Goal: Transaction & Acquisition: Purchase product/service

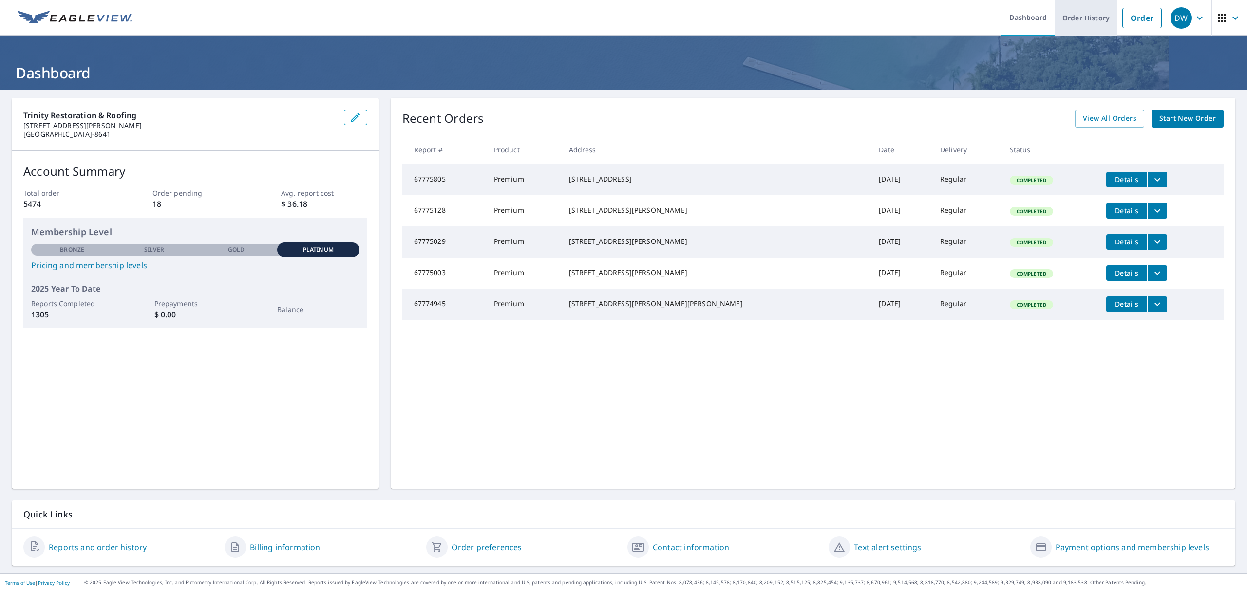
click at [1064, 20] on link "Order History" at bounding box center [1085, 18] width 63 height 36
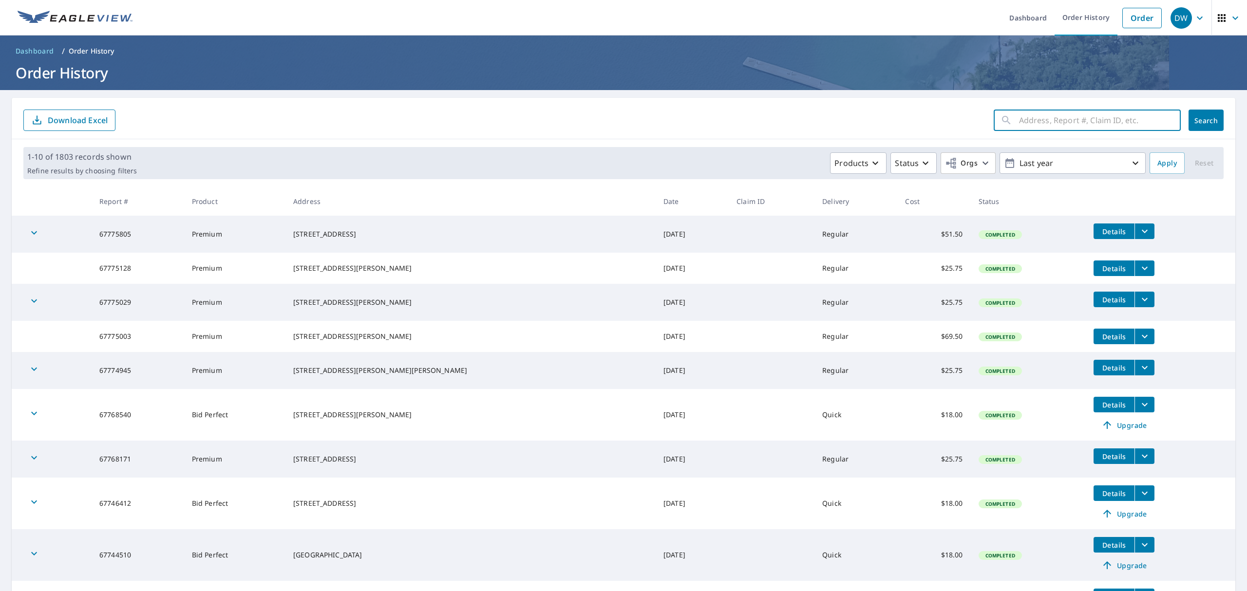
click at [1019, 126] on input "text" at bounding box center [1100, 120] width 162 height 27
paste input "66972967"
type input "66972967"
click at [1196, 117] on span "Search" at bounding box center [1205, 120] width 19 height 9
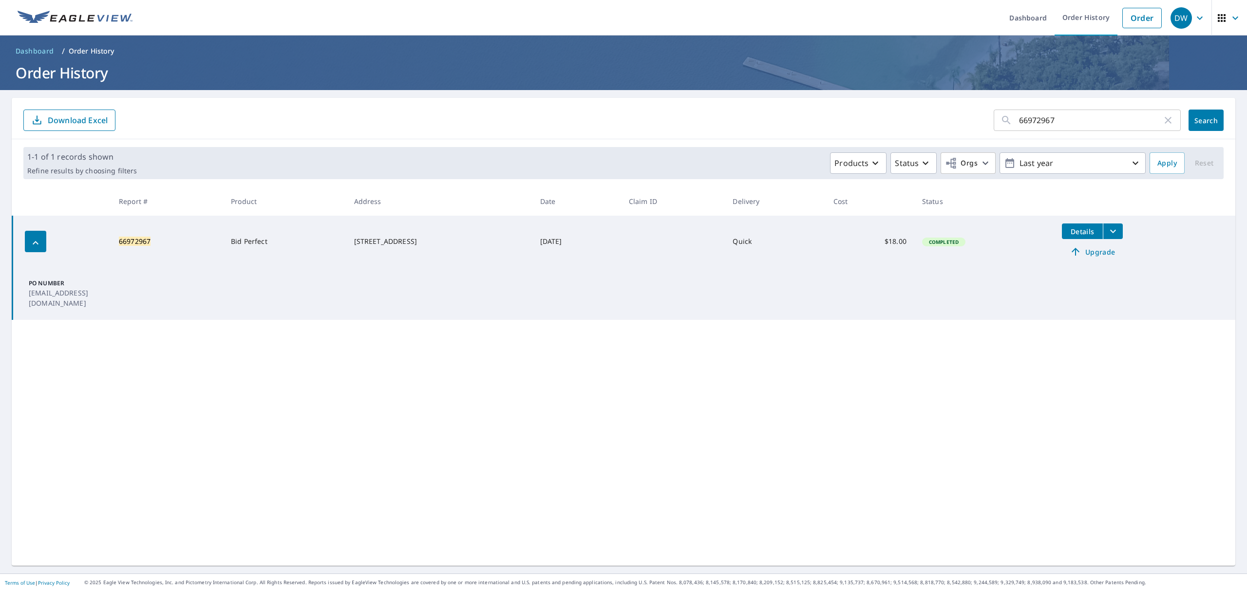
click at [1101, 252] on span "Upgrade" at bounding box center [1091, 252] width 49 height 12
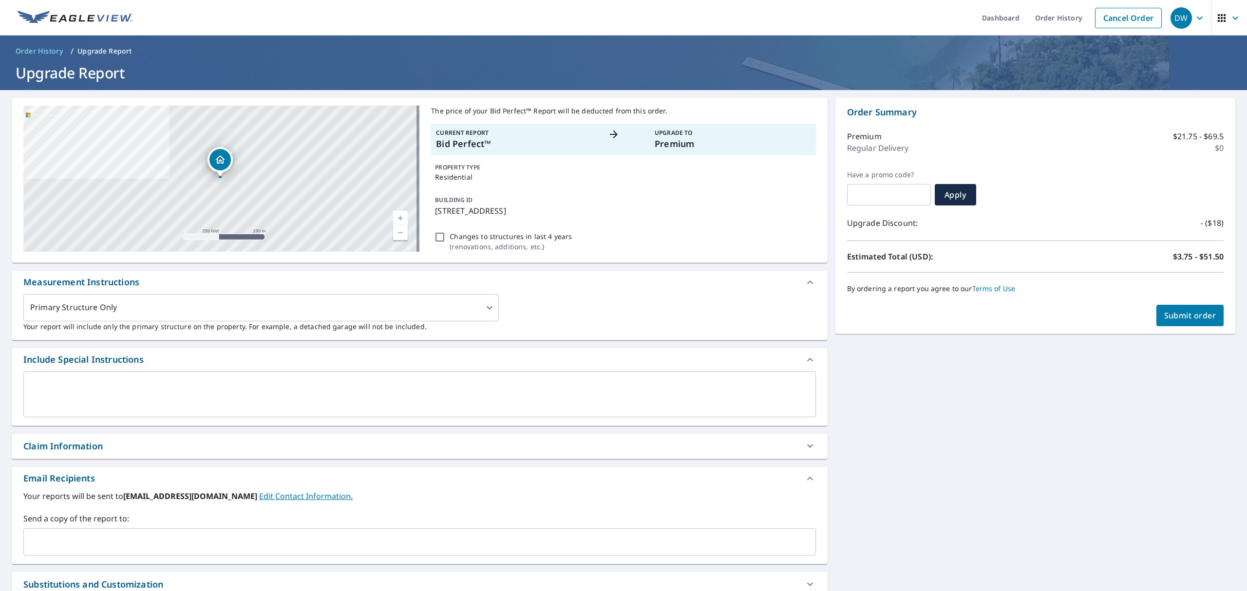
click at [103, 533] on input "text" at bounding box center [412, 542] width 769 height 19
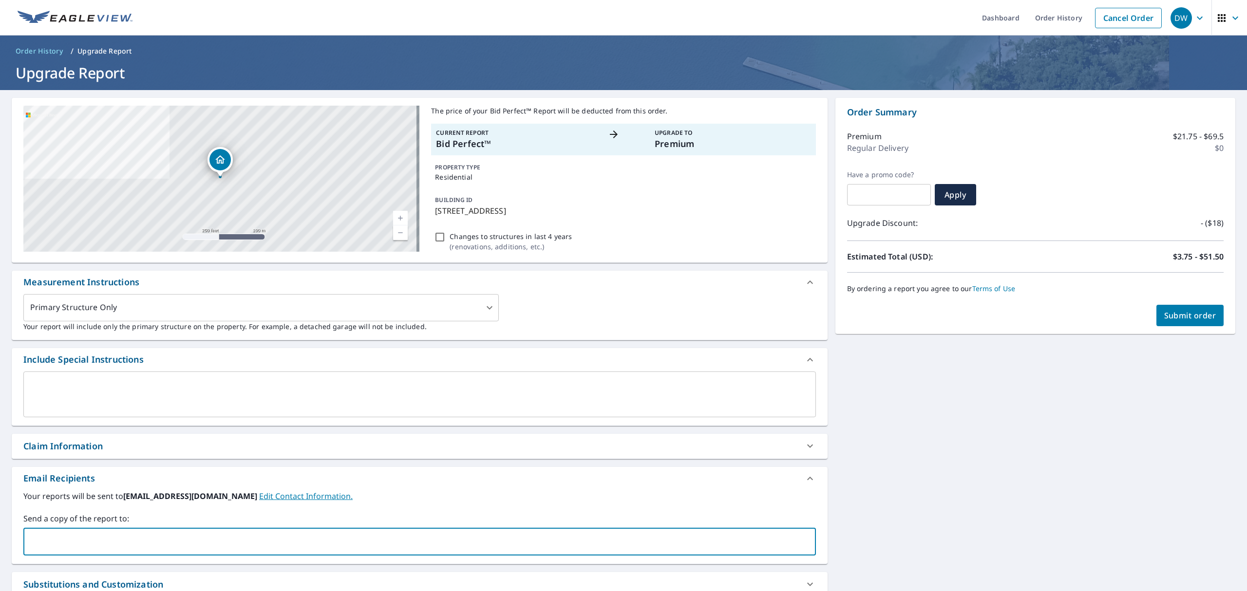
paste input "[EMAIL_ADDRESS][DOMAIN_NAME]"
type input "[EMAIL_ADDRESS][DOMAIN_NAME]"
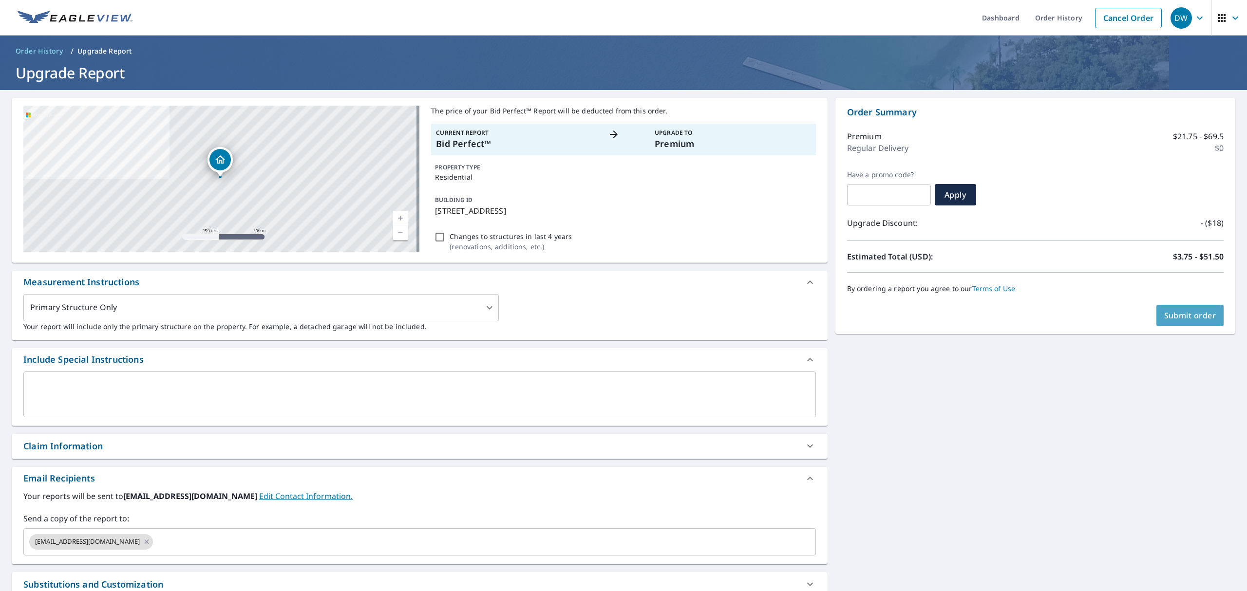
click at [1171, 318] on span "Submit order" at bounding box center [1190, 315] width 52 height 11
checkbox input "true"
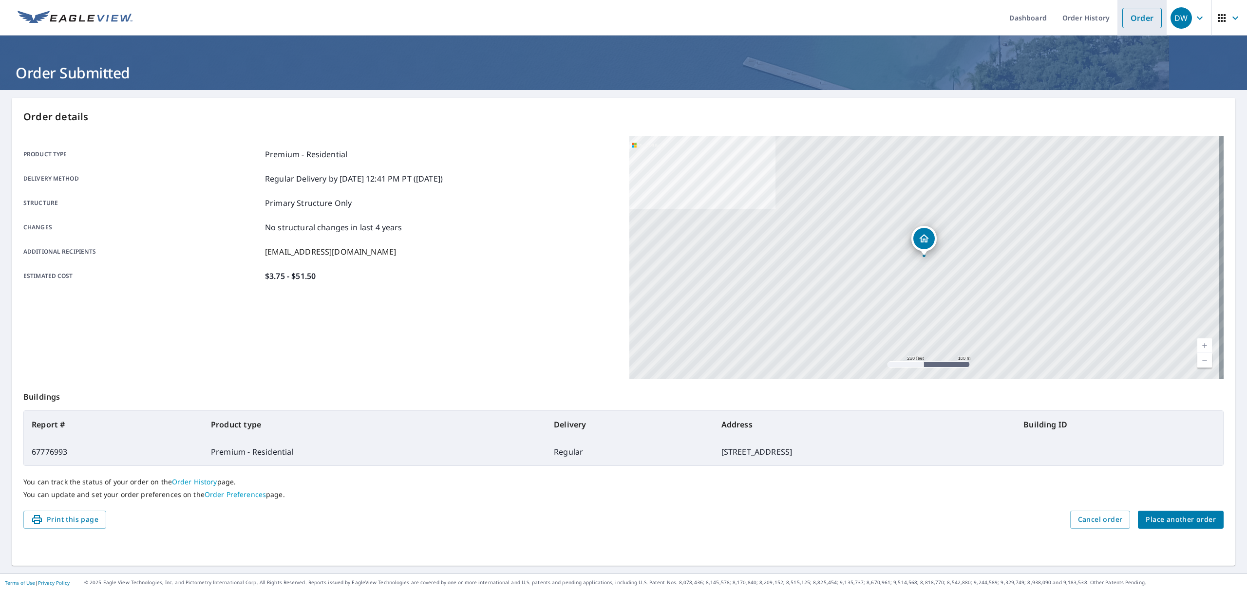
click at [1132, 16] on link "Order" at bounding box center [1141, 18] width 39 height 20
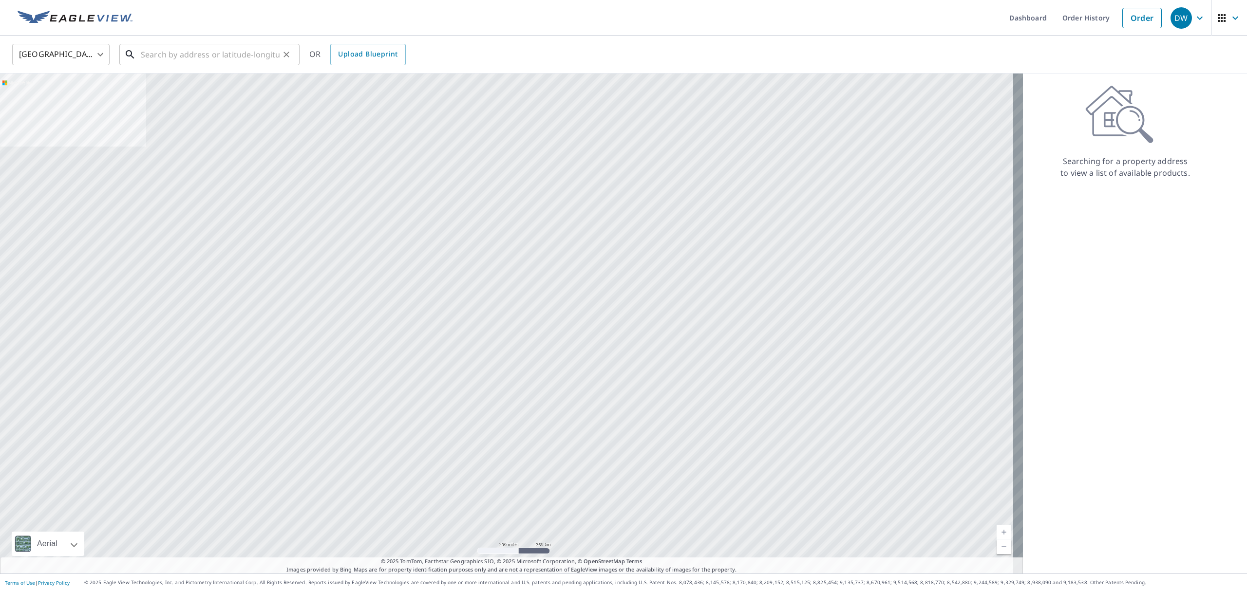
click at [160, 53] on input "text" at bounding box center [210, 54] width 139 height 27
paste input "[STREET_ADDRESS]"
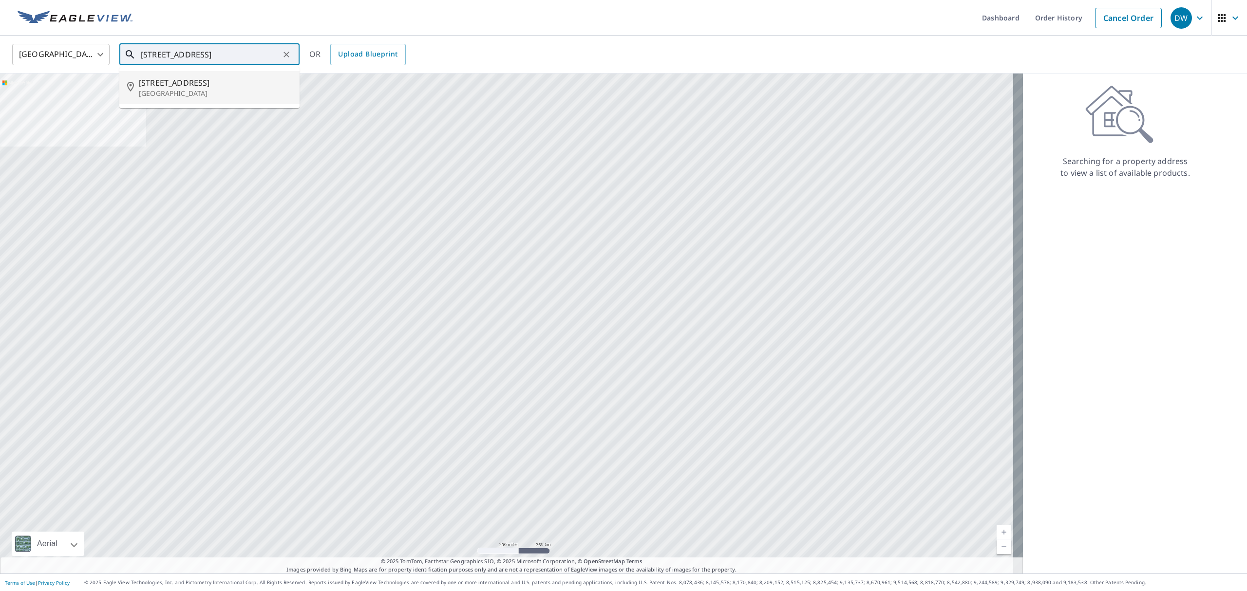
click at [211, 93] on p "[GEOGRAPHIC_DATA]" at bounding box center [215, 94] width 153 height 10
type input "[STREET_ADDRESS]"
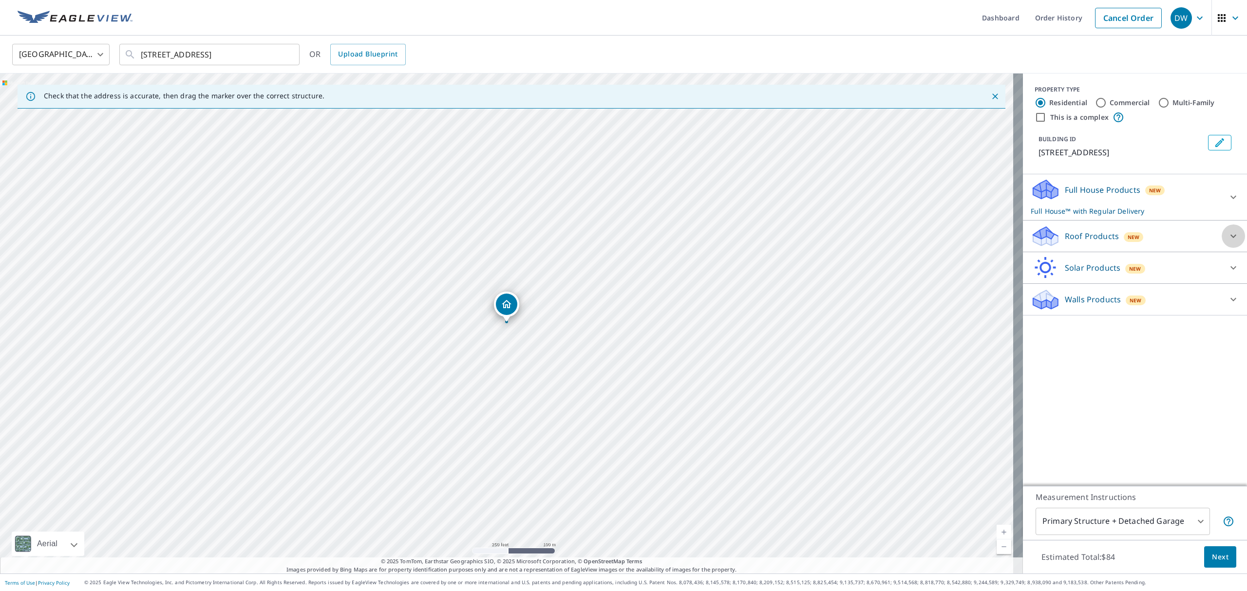
click at [1227, 242] on icon at bounding box center [1233, 236] width 12 height 12
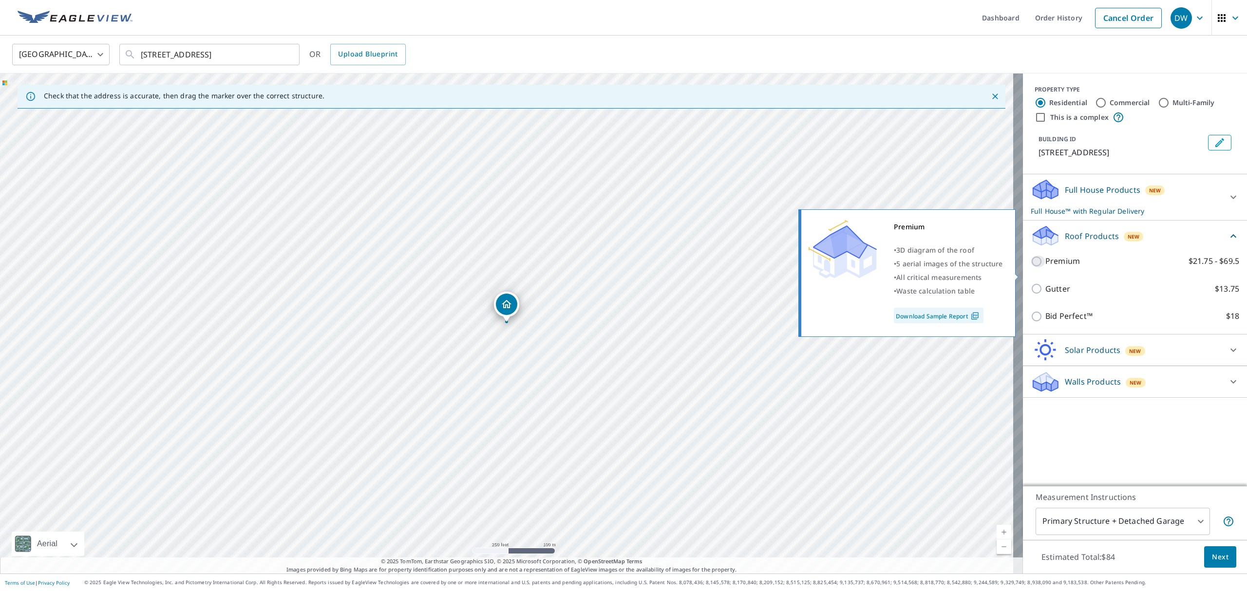
click at [1031, 267] on input "Premium $21.75 - $69.5" at bounding box center [1037, 262] width 15 height 12
checkbox input "true"
checkbox input "false"
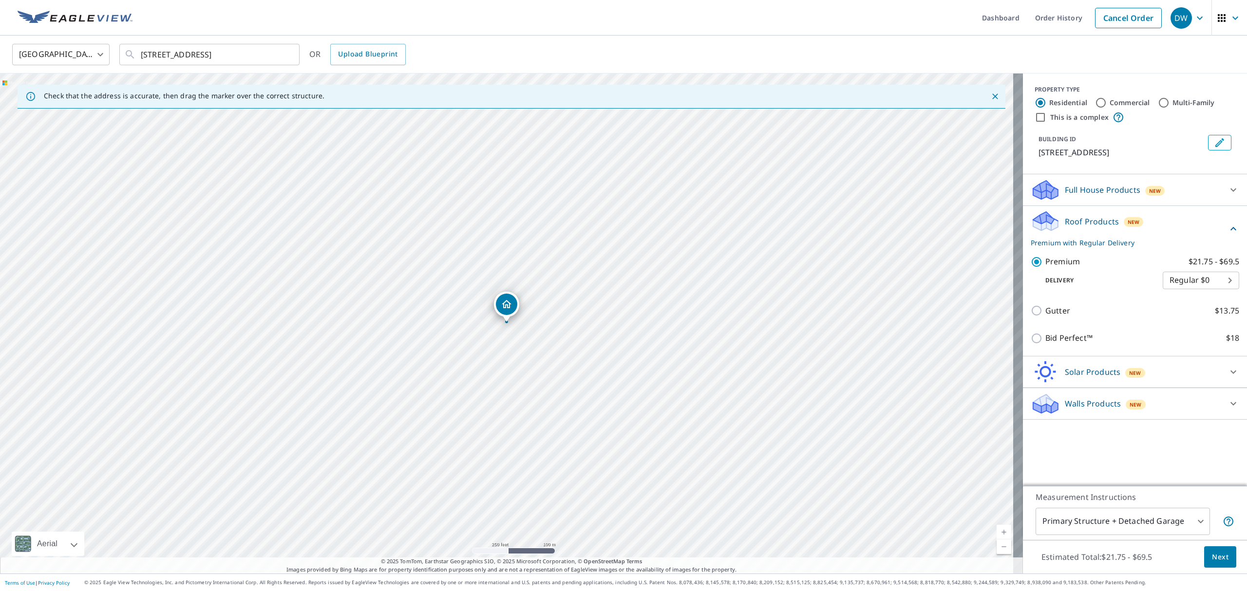
click at [1213, 562] on span "Next" at bounding box center [1219, 557] width 17 height 12
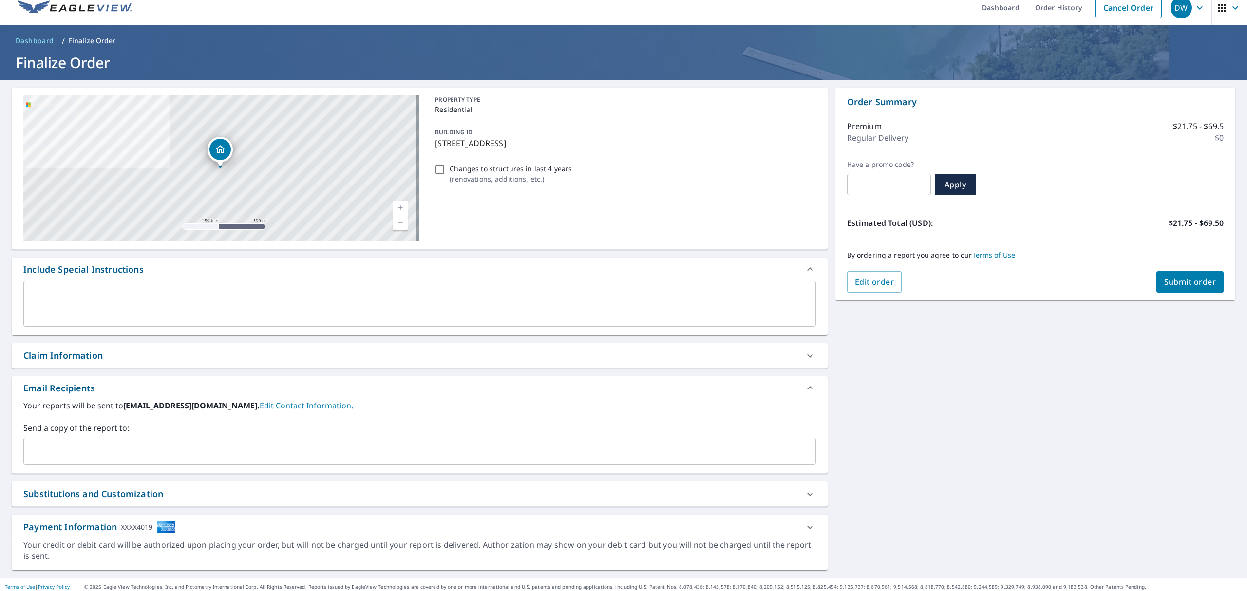
scroll to position [16, 0]
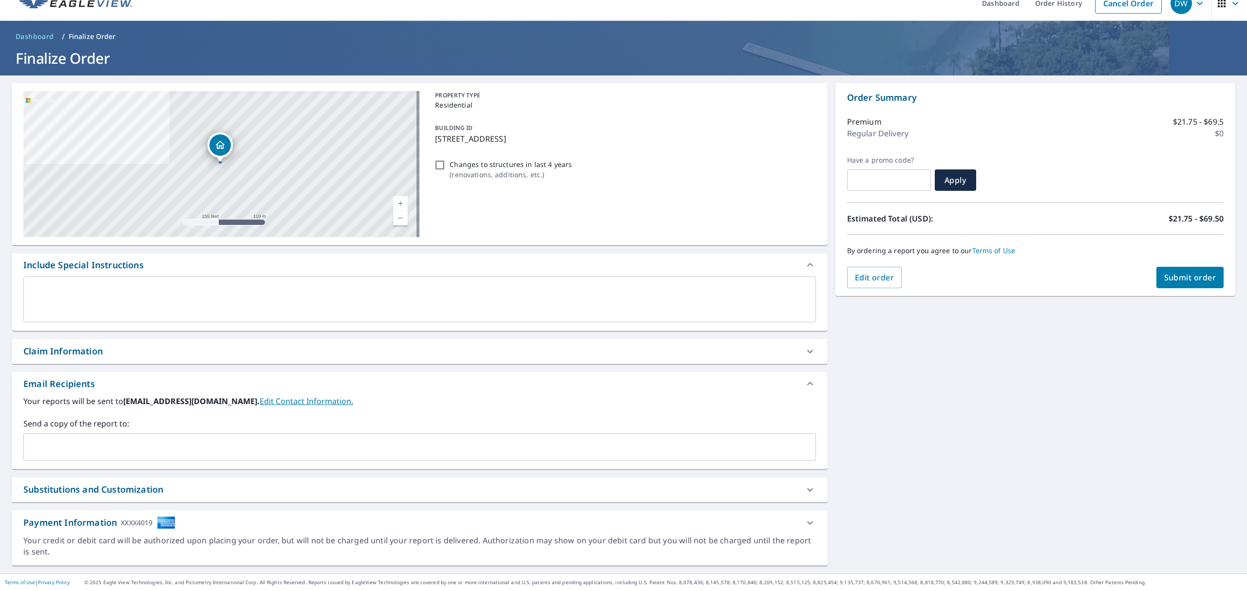
click at [74, 448] on input "text" at bounding box center [412, 447] width 769 height 19
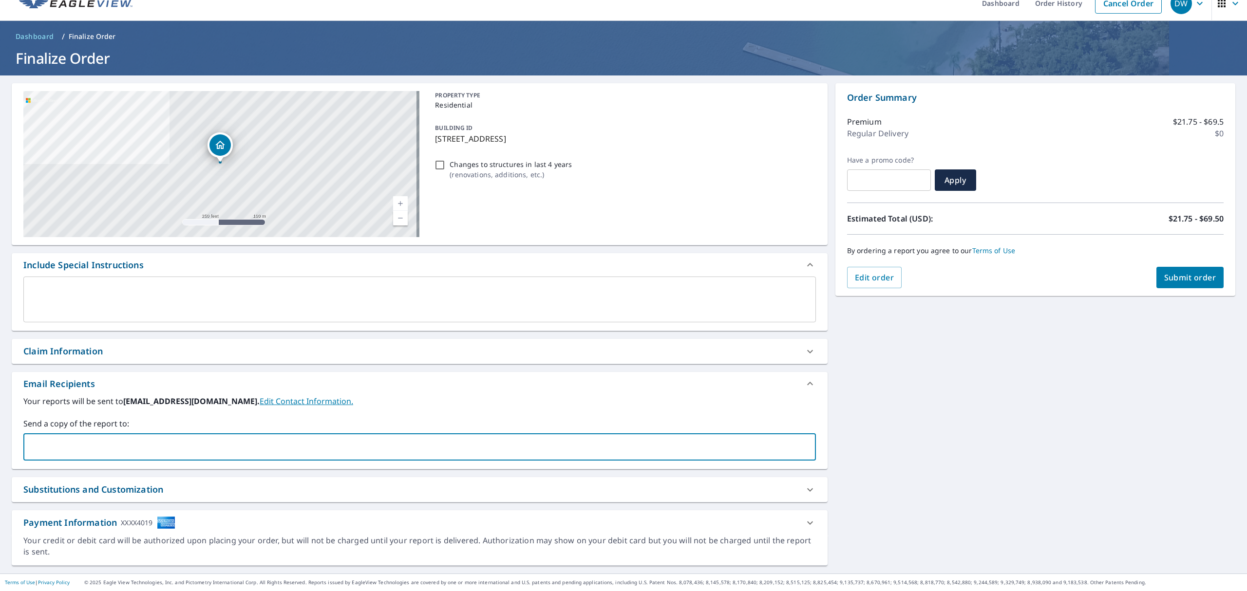
paste input "[EMAIL_ADDRESS][DOMAIN_NAME]"
type input "[EMAIL_ADDRESS][DOMAIN_NAME]"
click at [1164, 279] on span "Submit order" at bounding box center [1190, 277] width 52 height 11
checkbox input "true"
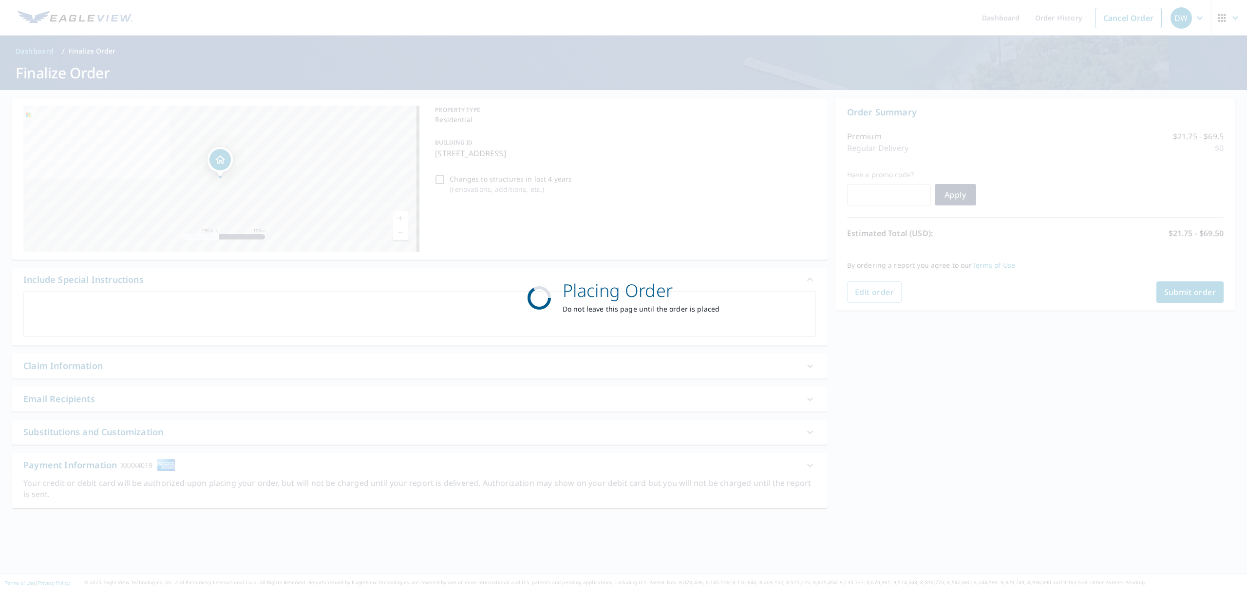
scroll to position [0, 0]
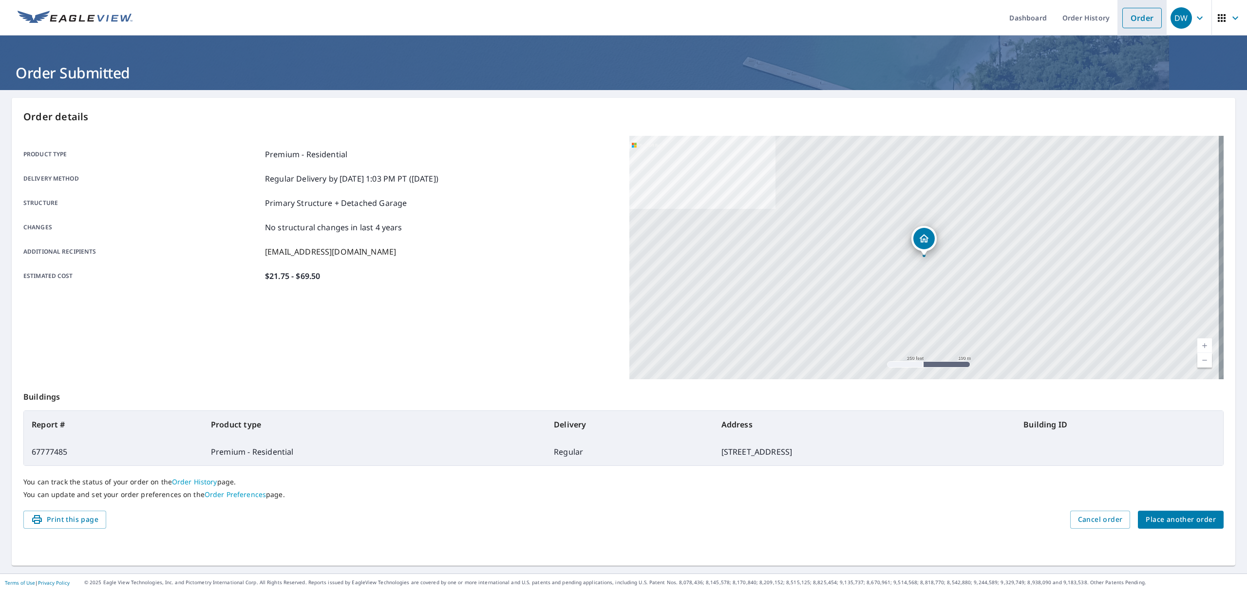
click at [1136, 12] on link "Order" at bounding box center [1141, 18] width 39 height 20
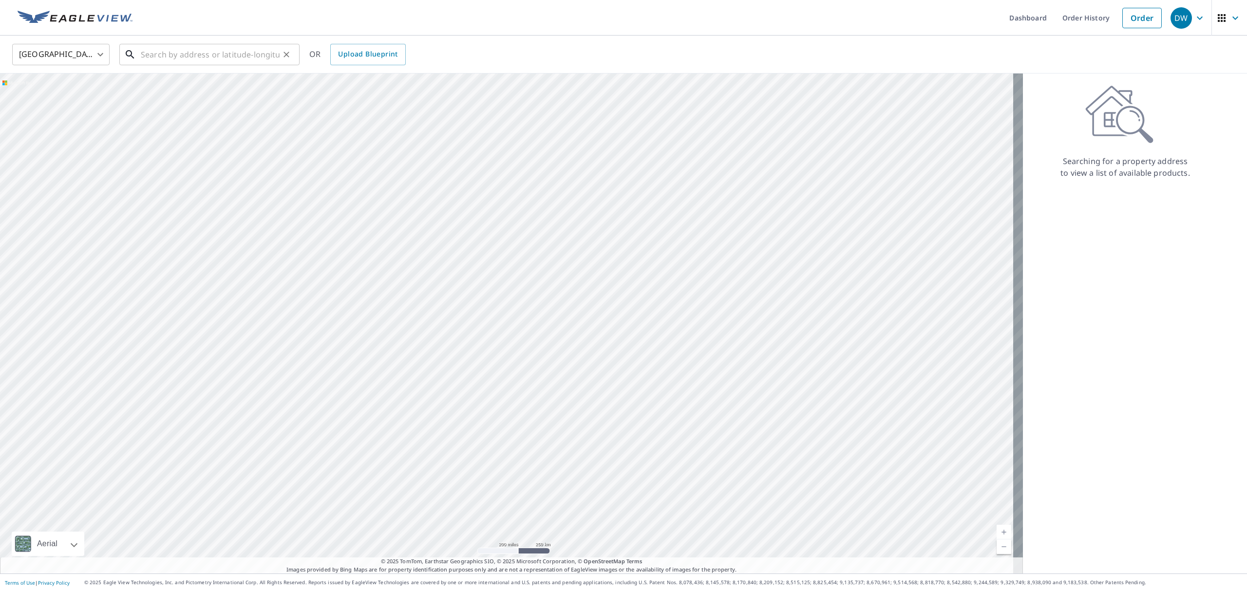
click at [217, 52] on input "text" at bounding box center [210, 54] width 139 height 27
click at [1072, 26] on link "Order History" at bounding box center [1085, 18] width 63 height 36
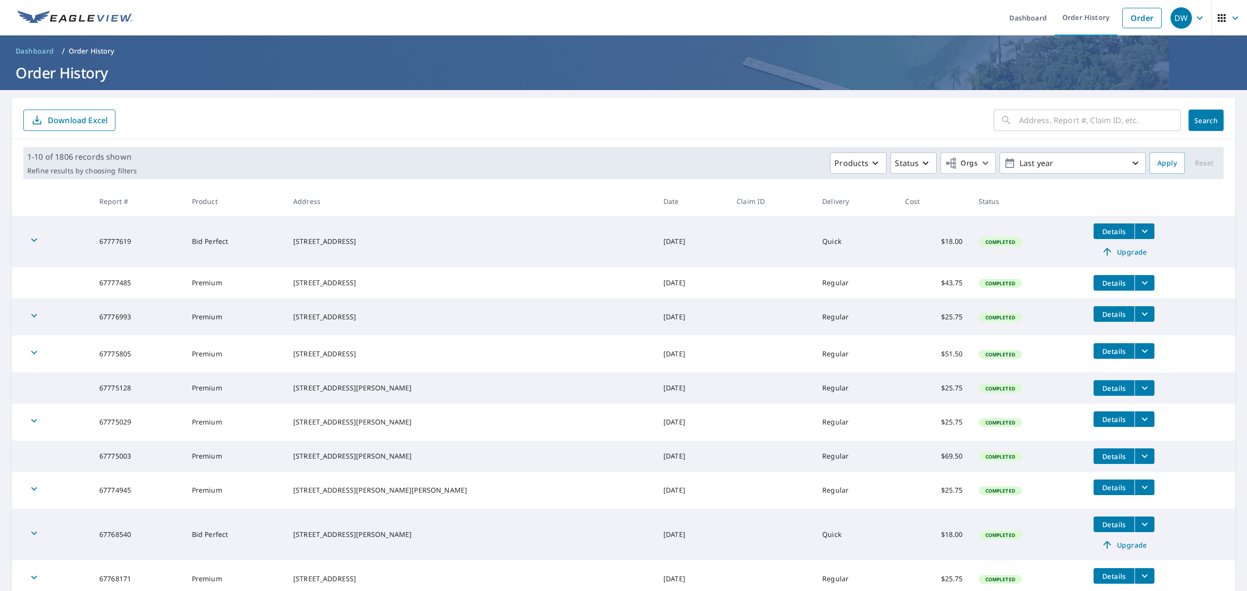
click at [1035, 125] on input "text" at bounding box center [1100, 120] width 162 height 27
paste input "67079037"
type input "67079037"
click at [1197, 121] on span "Search" at bounding box center [1205, 120] width 19 height 9
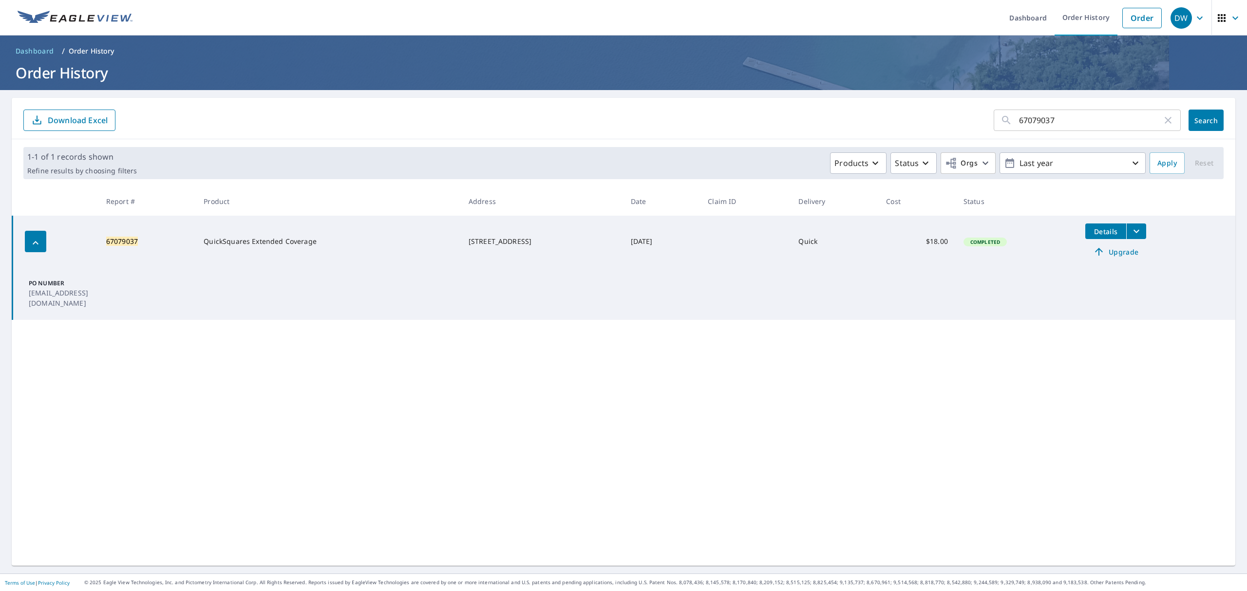
click at [1119, 252] on span "Upgrade" at bounding box center [1115, 252] width 49 height 12
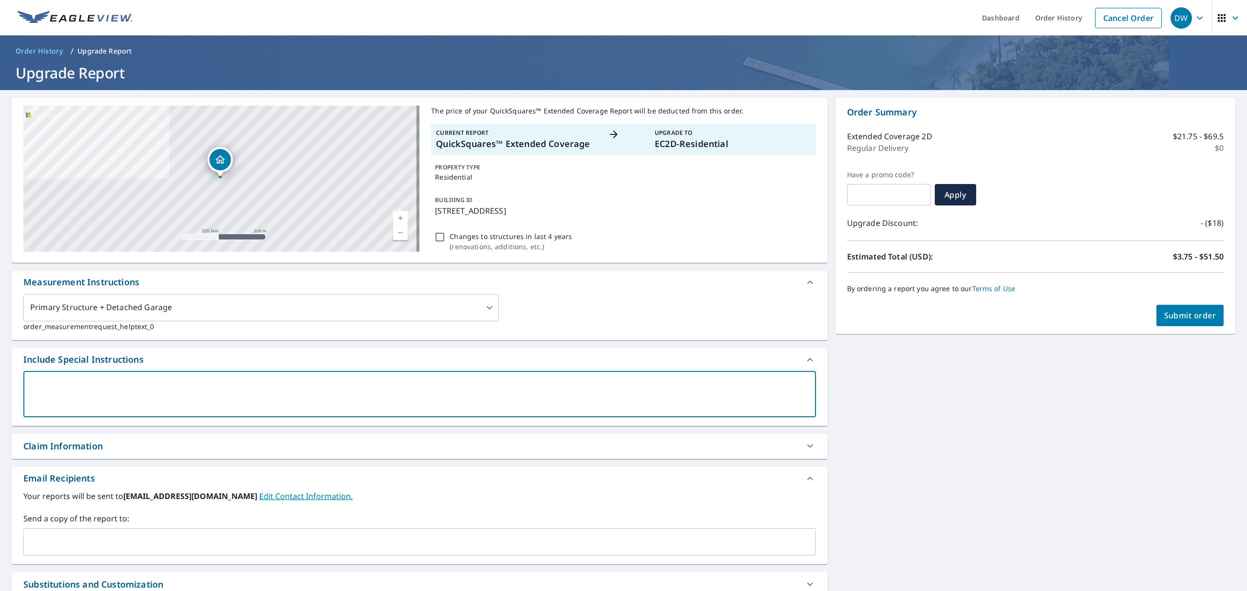
click at [117, 398] on textarea at bounding box center [419, 394] width 779 height 28
drag, startPoint x: 116, startPoint y: 396, endPoint x: 65, endPoint y: 540, distance: 152.5
click at [65, 540] on input "text" at bounding box center [412, 542] width 769 height 19
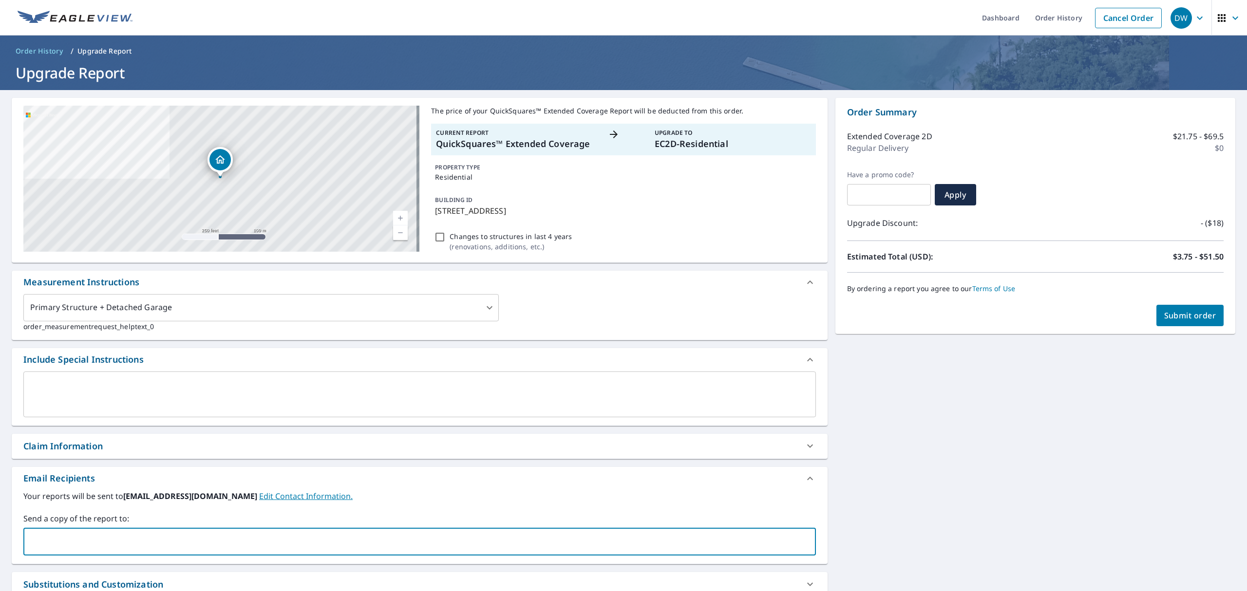
paste input "[EMAIL_ADDRESS][DOMAIN_NAME]"
type input "[EMAIL_ADDRESS][DOMAIN_NAME]"
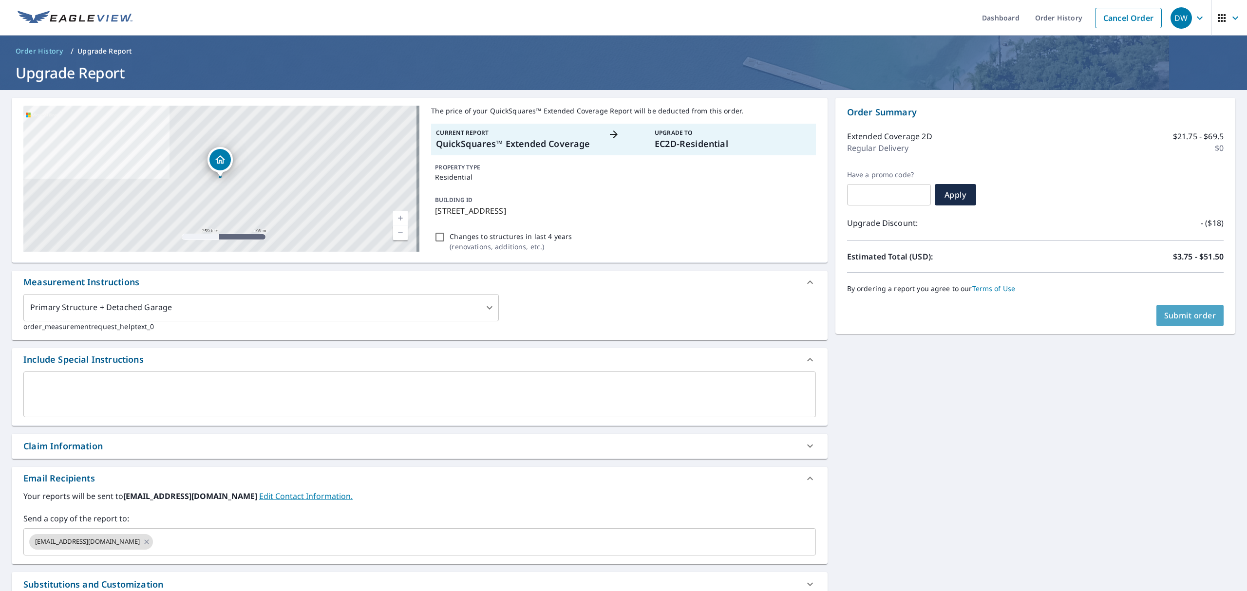
click at [1192, 314] on span "Submit order" at bounding box center [1190, 315] width 52 height 11
checkbox input "true"
